Goal: Information Seeking & Learning: Learn about a topic

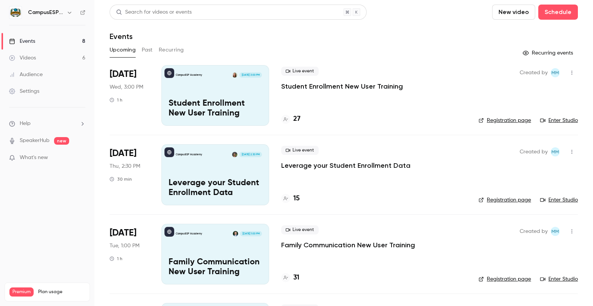
click at [145, 50] on button "Past" at bounding box center [147, 50] width 11 height 12
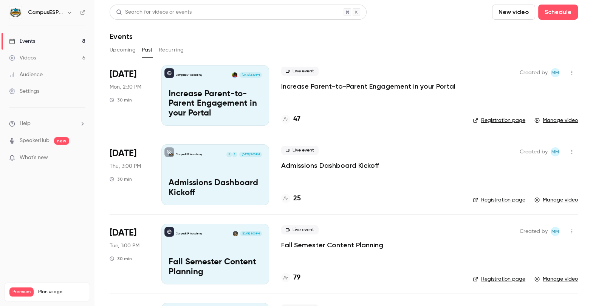
click at [240, 100] on p "Increase Parent-to-Parent Engagement in your Portal" at bounding box center [215, 103] width 93 height 29
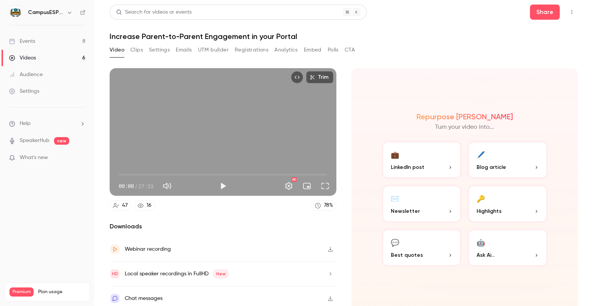
click at [277, 52] on button "Analytics" at bounding box center [286, 50] width 23 height 12
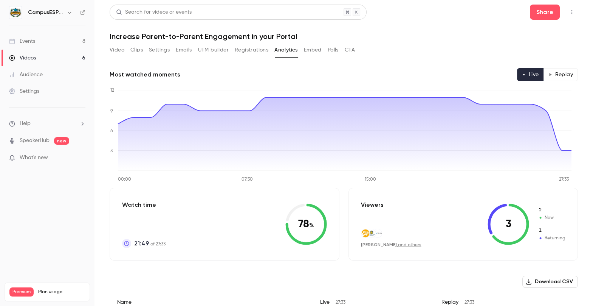
click at [27, 92] on div "Settings" at bounding box center [24, 91] width 30 height 8
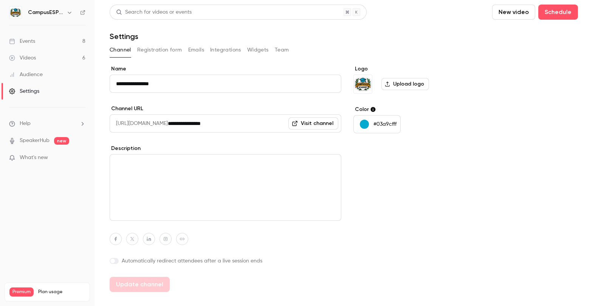
click at [32, 54] on div "Videos" at bounding box center [22, 58] width 27 height 8
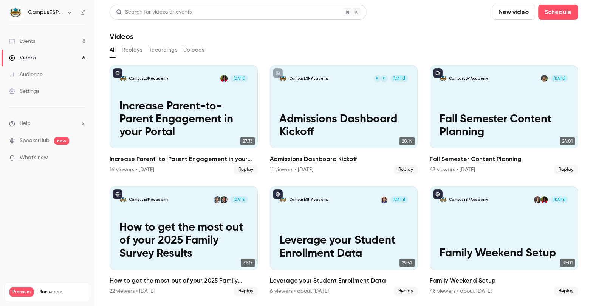
click at [37, 42] on link "Events 8" at bounding box center [47, 41] width 95 height 17
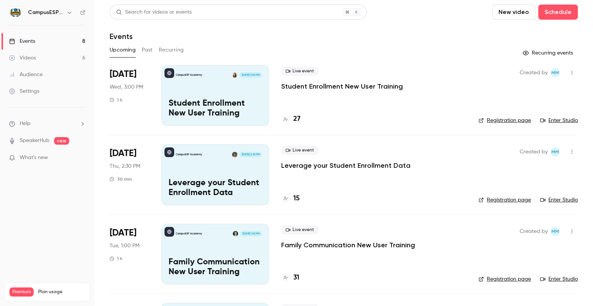
click at [195, 91] on div "CampusESP Academy Aug 13, 3:00 PM Student Enrollment New User Training" at bounding box center [216, 95] width 108 height 61
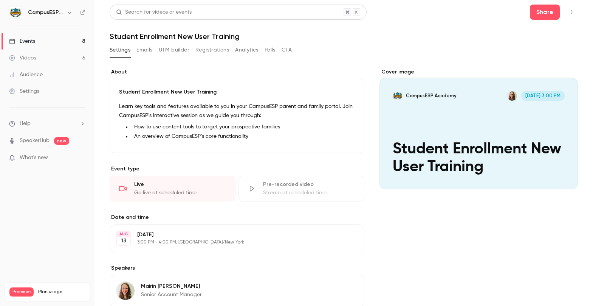
click at [148, 50] on button "Emails" at bounding box center [145, 50] width 16 height 12
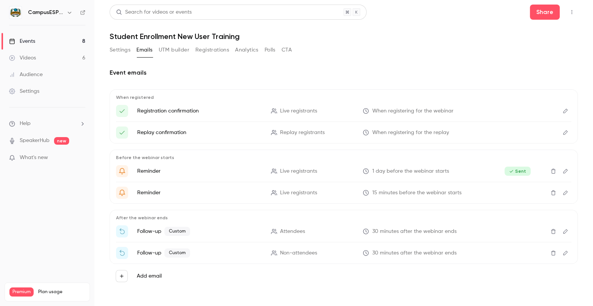
click at [172, 51] on button "UTM builder" at bounding box center [174, 50] width 31 height 12
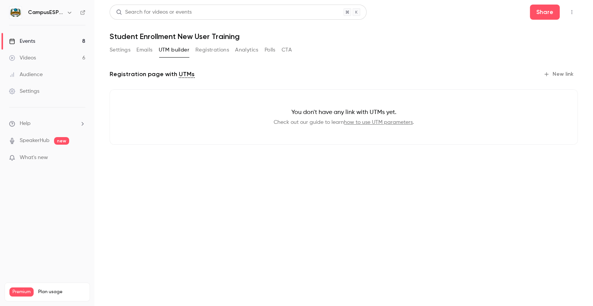
click at [218, 49] on button "Registrations" at bounding box center [213, 50] width 34 height 12
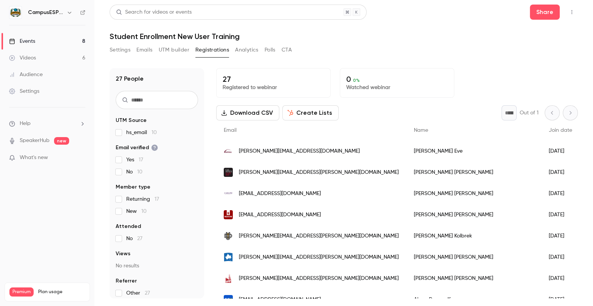
click at [244, 50] on button "Analytics" at bounding box center [246, 50] width 23 height 12
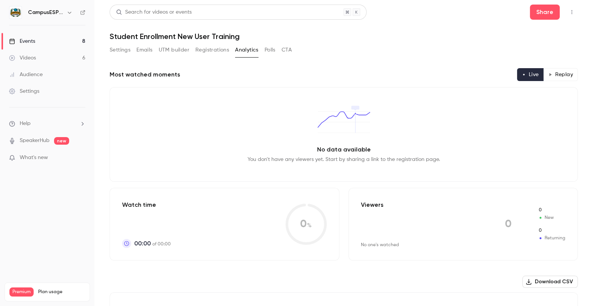
click at [269, 53] on button "Polls" at bounding box center [270, 50] width 11 height 12
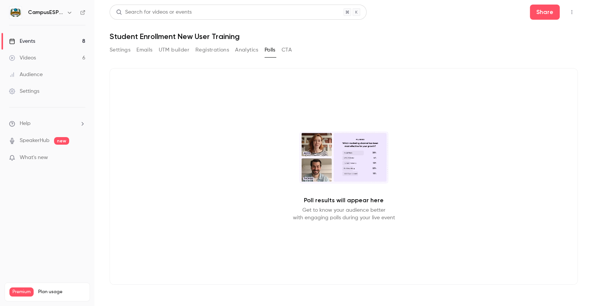
click at [121, 48] on button "Settings" at bounding box center [120, 50] width 21 height 12
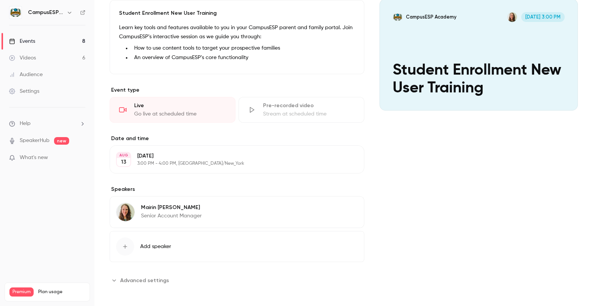
scroll to position [80, 0]
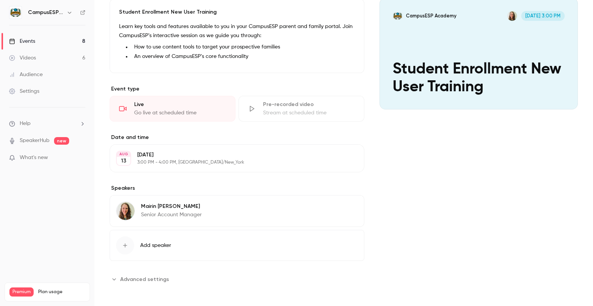
click at [146, 273] on button "Advanced settings" at bounding box center [142, 279] width 64 height 12
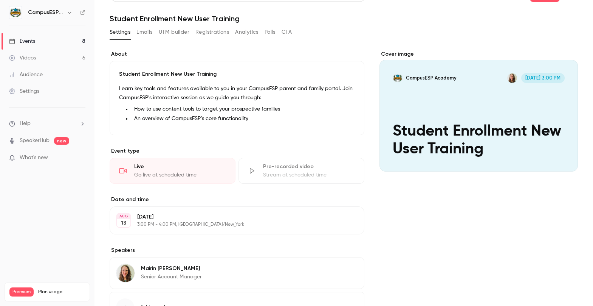
scroll to position [0, 0]
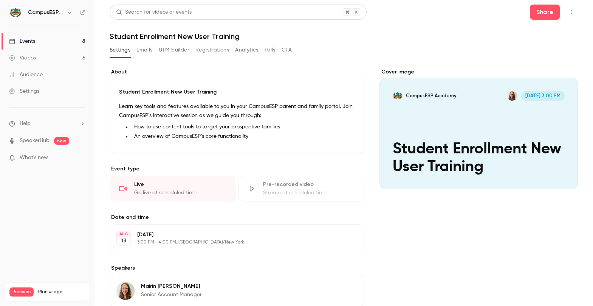
click at [52, 39] on link "Events 8" at bounding box center [47, 41] width 95 height 17
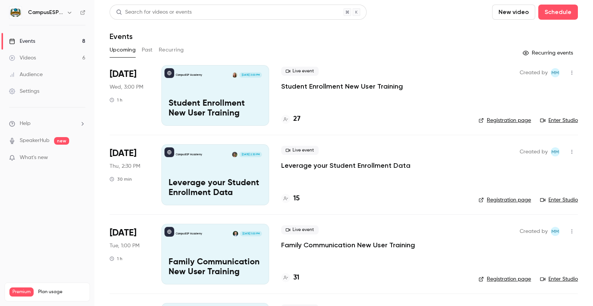
click at [558, 120] on link "Enter Studio" at bounding box center [560, 121] width 38 height 8
click at [213, 170] on div "CampusESP Academy Aug 14, 2:30 PM Leverage your Student Enrollment Data" at bounding box center [216, 174] width 108 height 61
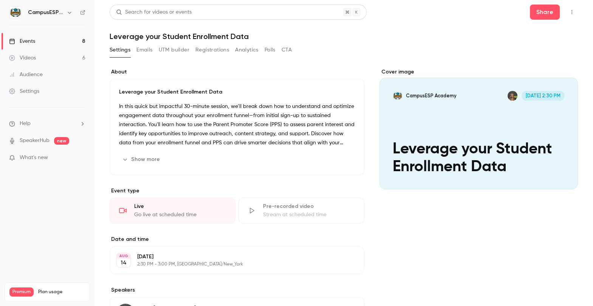
click at [37, 43] on link "Events 8" at bounding box center [47, 41] width 95 height 17
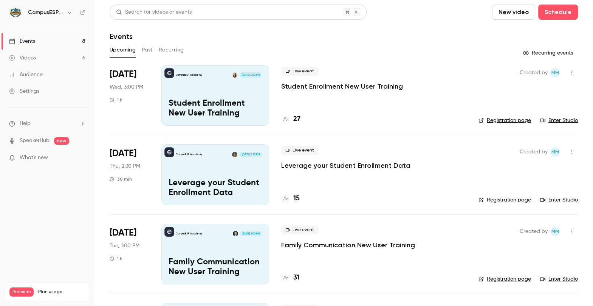
click at [553, 199] on link "Enter Studio" at bounding box center [560, 200] width 38 height 8
click at [225, 101] on p "Student Enrollment New User Training" at bounding box center [215, 109] width 93 height 20
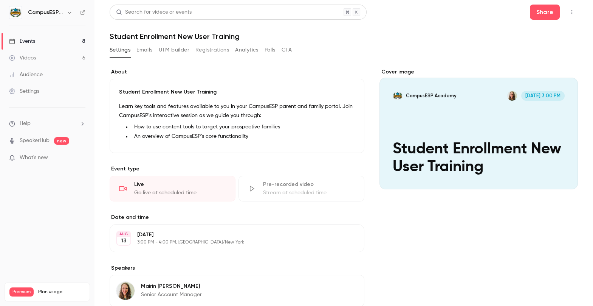
click at [43, 39] on link "Events 8" at bounding box center [47, 41] width 95 height 17
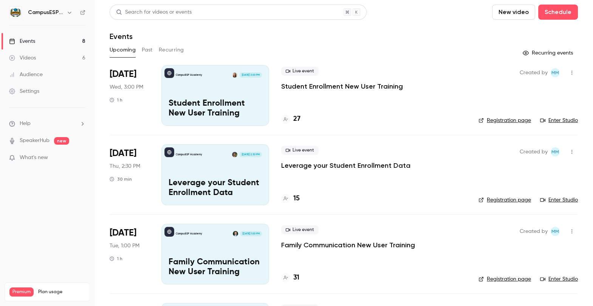
click at [553, 118] on link "Enter Studio" at bounding box center [560, 121] width 38 height 8
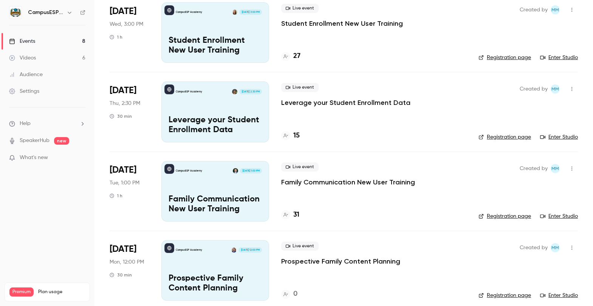
scroll to position [64, 0]
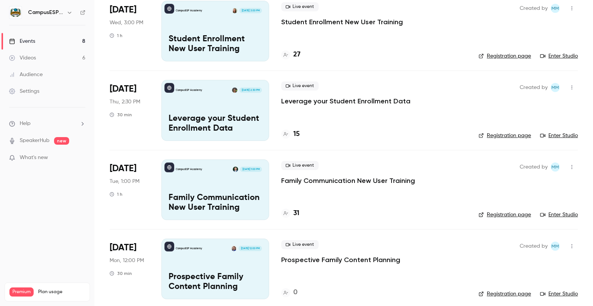
click at [224, 197] on p "Family Communication New User Training" at bounding box center [215, 203] width 93 height 20
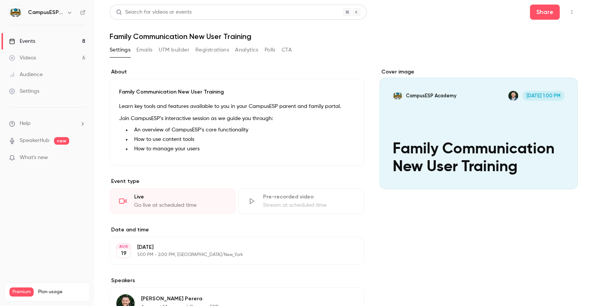
click at [47, 41] on link "Events 8" at bounding box center [47, 41] width 95 height 17
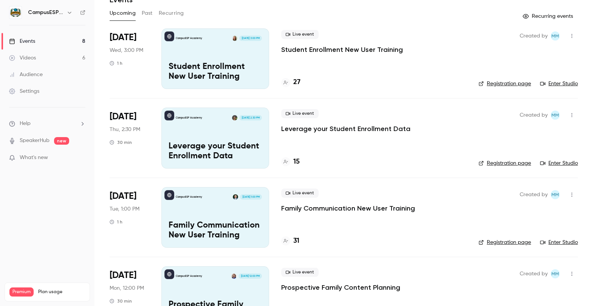
scroll to position [137, 0]
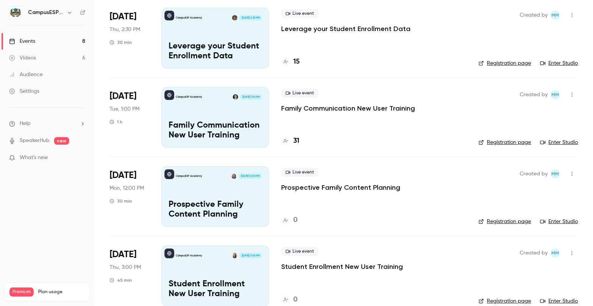
click at [556, 141] on link "Enter Studio" at bounding box center [560, 142] width 38 height 8
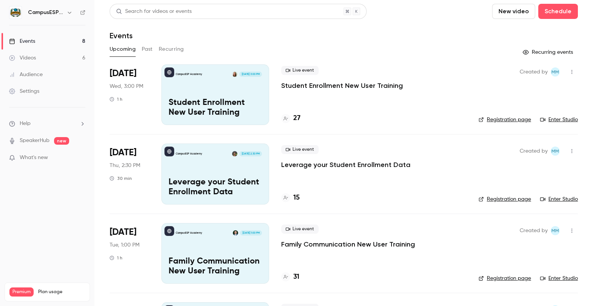
scroll to position [0, 0]
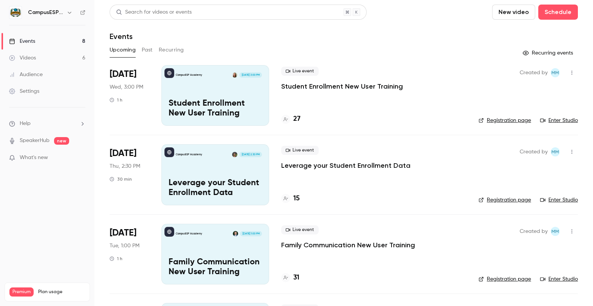
click at [41, 39] on link "Events 8" at bounding box center [47, 41] width 95 height 17
click at [148, 51] on button "Past" at bounding box center [147, 50] width 11 height 12
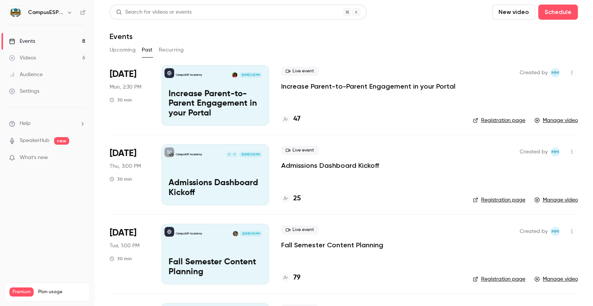
click at [224, 94] on p "Increase Parent-to-Parent Engagement in your Portal" at bounding box center [215, 103] width 93 height 29
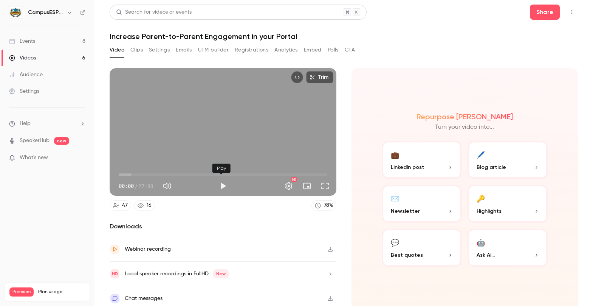
click at [219, 182] on button "Play" at bounding box center [223, 185] width 15 height 15
drag, startPoint x: 119, startPoint y: 172, endPoint x: 168, endPoint y: 172, distance: 49.6
click at [165, 173] on span "05:59" at bounding box center [164, 174] width 2 height 2
drag, startPoint x: 160, startPoint y: 172, endPoint x: 121, endPoint y: 174, distance: 38.3
click at [128, 174] on span "01:25" at bounding box center [129, 174] width 2 height 2
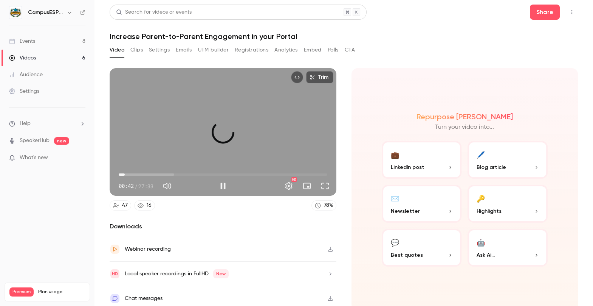
drag, startPoint x: 123, startPoint y: 173, endPoint x: 126, endPoint y: 173, distance: 3.8
click at [126, 173] on span "00:48" at bounding box center [125, 174] width 2 height 2
drag, startPoint x: 126, startPoint y: 173, endPoint x: 161, endPoint y: 172, distance: 34.8
click at [155, 173] on span "04:37" at bounding box center [153, 174] width 2 height 2
drag, startPoint x: 162, startPoint y: 171, endPoint x: 244, endPoint y: 171, distance: 82.1
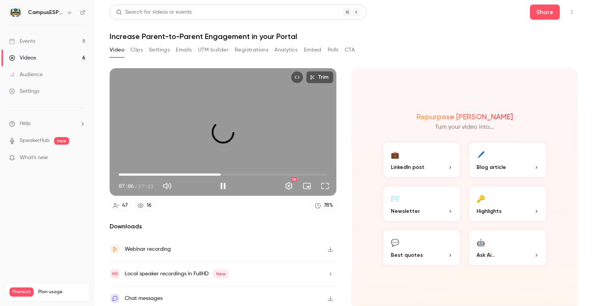
click at [222, 173] on span "13:29" at bounding box center [221, 174] width 2 height 2
drag, startPoint x: 244, startPoint y: 172, endPoint x: 312, endPoint y: 172, distance: 67.3
click at [297, 173] on span "23:23" at bounding box center [296, 174] width 2 height 2
drag, startPoint x: 311, startPoint y: 173, endPoint x: 322, endPoint y: 173, distance: 10.6
click at [325, 173] on span "27:21" at bounding box center [326, 174] width 2 height 2
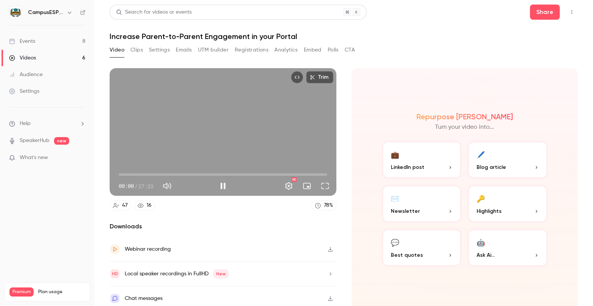
drag, startPoint x: 322, startPoint y: 173, endPoint x: 112, endPoint y: 177, distance: 210.3
click at [112, 177] on div "00:00 00:00 / 27:33 HD" at bounding box center [223, 180] width 227 height 32
click at [118, 173] on span "00:00" at bounding box center [119, 174] width 2 height 2
click at [121, 173] on div "Trim 00:03 00:03 / 27:33 HD" at bounding box center [223, 131] width 227 height 127
click at [220, 182] on button "Pause" at bounding box center [223, 185] width 15 height 15
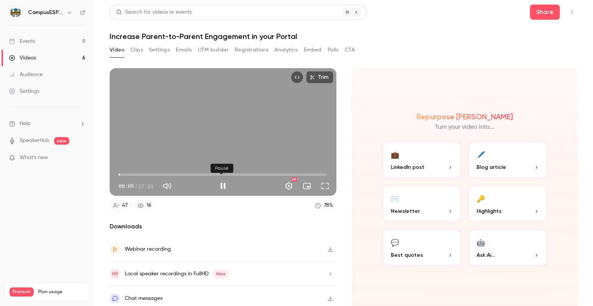
type input "****"
click at [291, 49] on button "Analytics" at bounding box center [286, 50] width 23 height 12
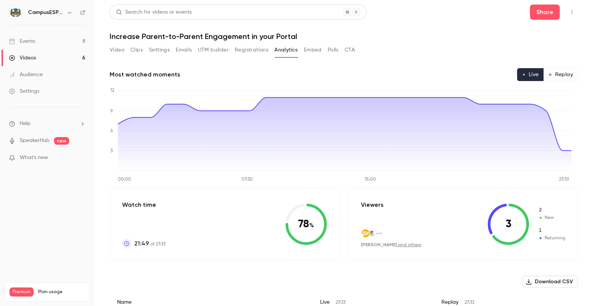
click at [60, 39] on link "Events 8" at bounding box center [47, 41] width 95 height 17
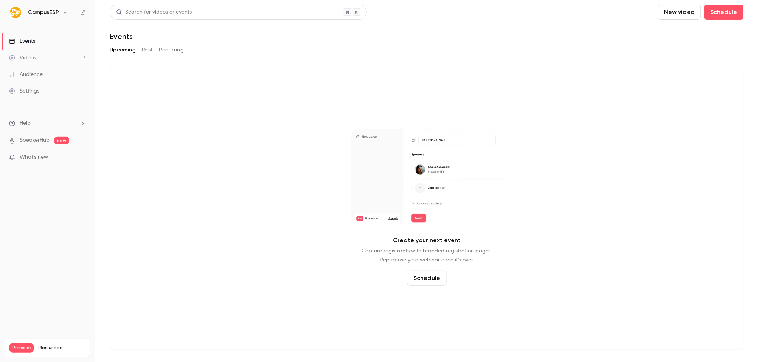
click at [29, 91] on div "Settings" at bounding box center [24, 91] width 30 height 8
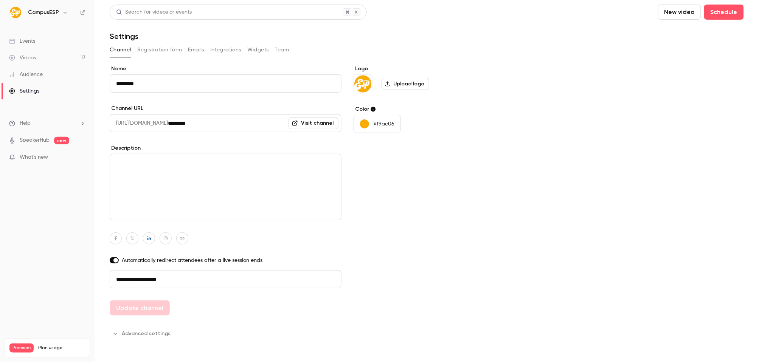
click at [64, 12] on icon "button" at bounding box center [65, 12] width 6 height 6
click at [400, 123] on div at bounding box center [379, 181] width 759 height 362
drag, startPoint x: 394, startPoint y: 124, endPoint x: 368, endPoint y: 122, distance: 25.4
click at [368, 122] on button "#f9ac06" at bounding box center [377, 124] width 47 height 18
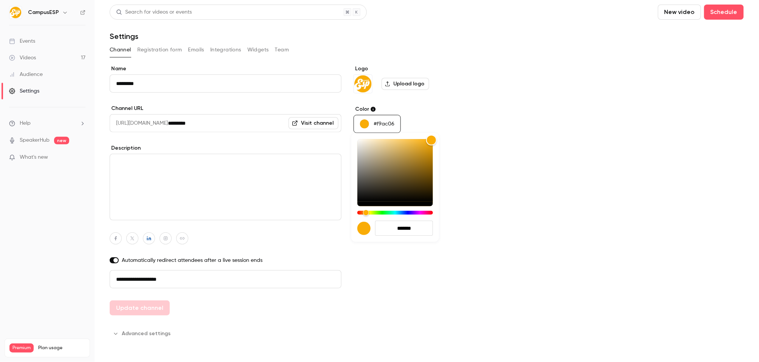
click at [410, 227] on input "*******" at bounding box center [404, 228] width 58 height 15
click at [64, 12] on div at bounding box center [379, 181] width 759 height 362
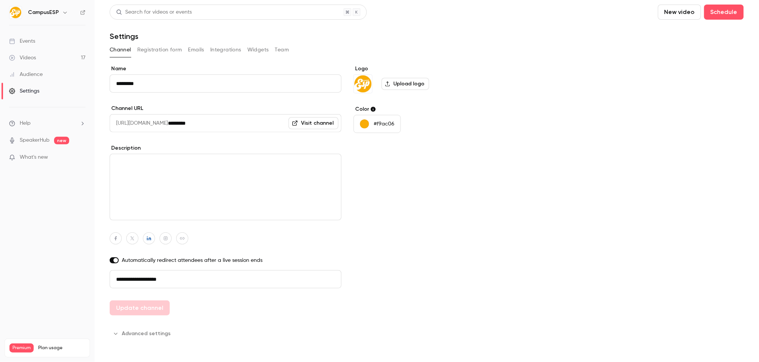
click at [62, 11] on icon "button" at bounding box center [65, 12] width 6 height 6
click at [111, 68] on icon at bounding box center [111, 69] width 5 height 5
click at [68, 88] on div "CampusESP Academy" at bounding box center [71, 86] width 86 height 8
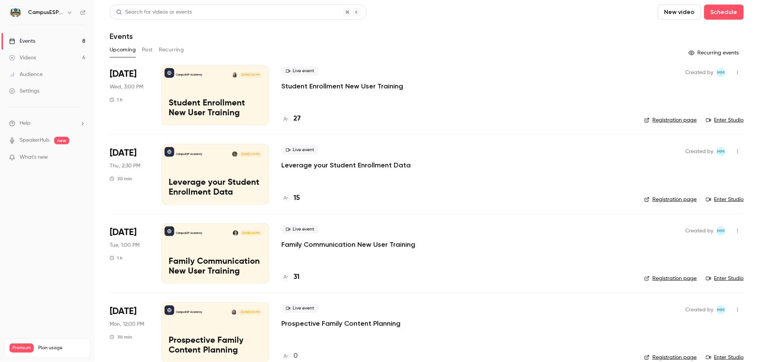
click at [213, 92] on div "CampusESP Academy Aug 13, 3:00 PM Student Enrollment New User Training" at bounding box center [216, 95] width 108 height 61
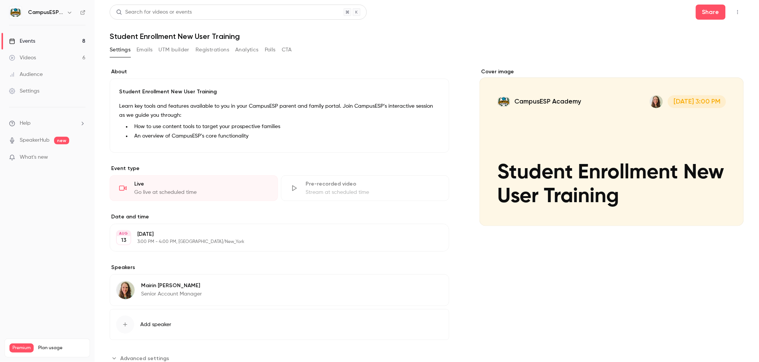
click at [24, 96] on link "Settings" at bounding box center [47, 91] width 95 height 17
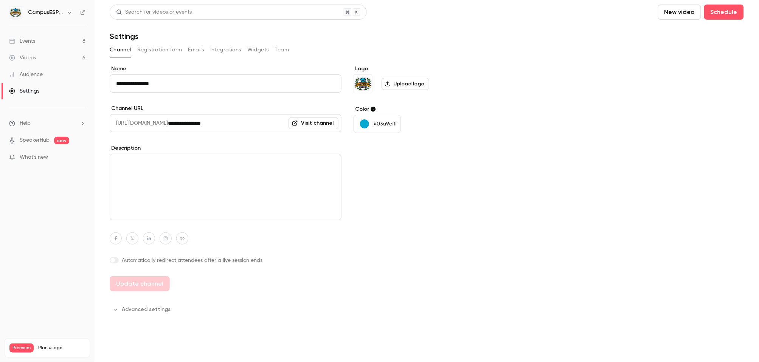
click at [382, 121] on p "#03a9cfff" at bounding box center [385, 124] width 23 height 8
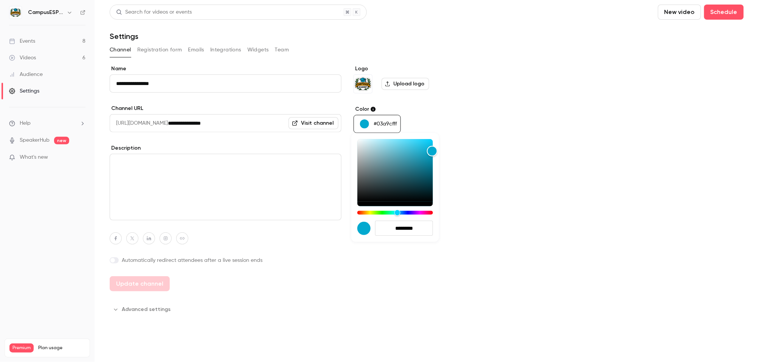
click at [382, 121] on div at bounding box center [379, 181] width 759 height 362
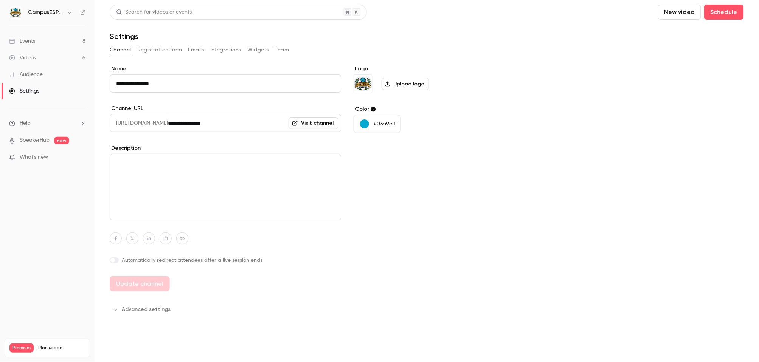
click at [384, 119] on button "#03a9cfff" at bounding box center [377, 124] width 47 height 18
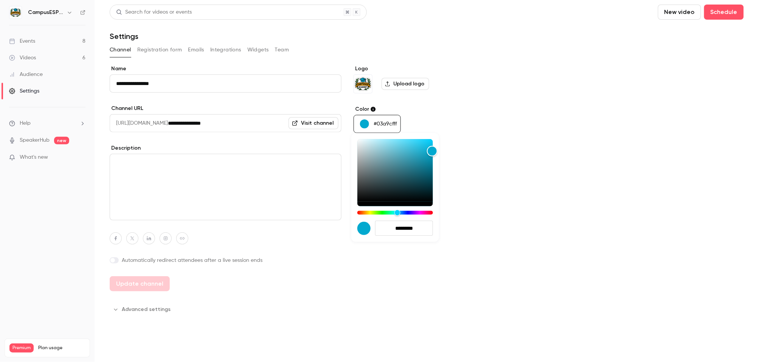
click at [405, 226] on input "*********" at bounding box center [404, 228] width 58 height 15
click at [34, 38] on div at bounding box center [379, 181] width 759 height 362
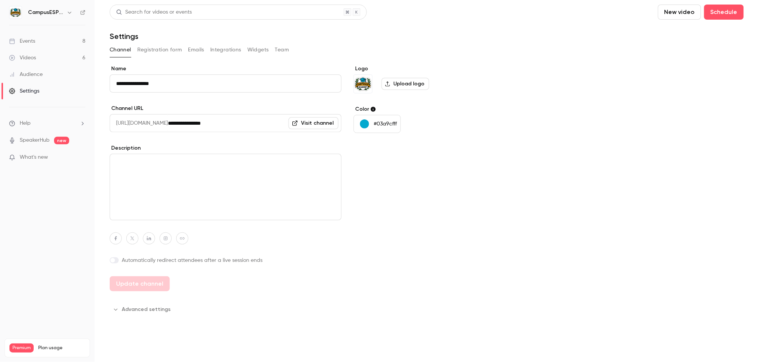
click at [34, 42] on div "Events" at bounding box center [22, 41] width 26 height 8
